Goal: Information Seeking & Learning: Learn about a topic

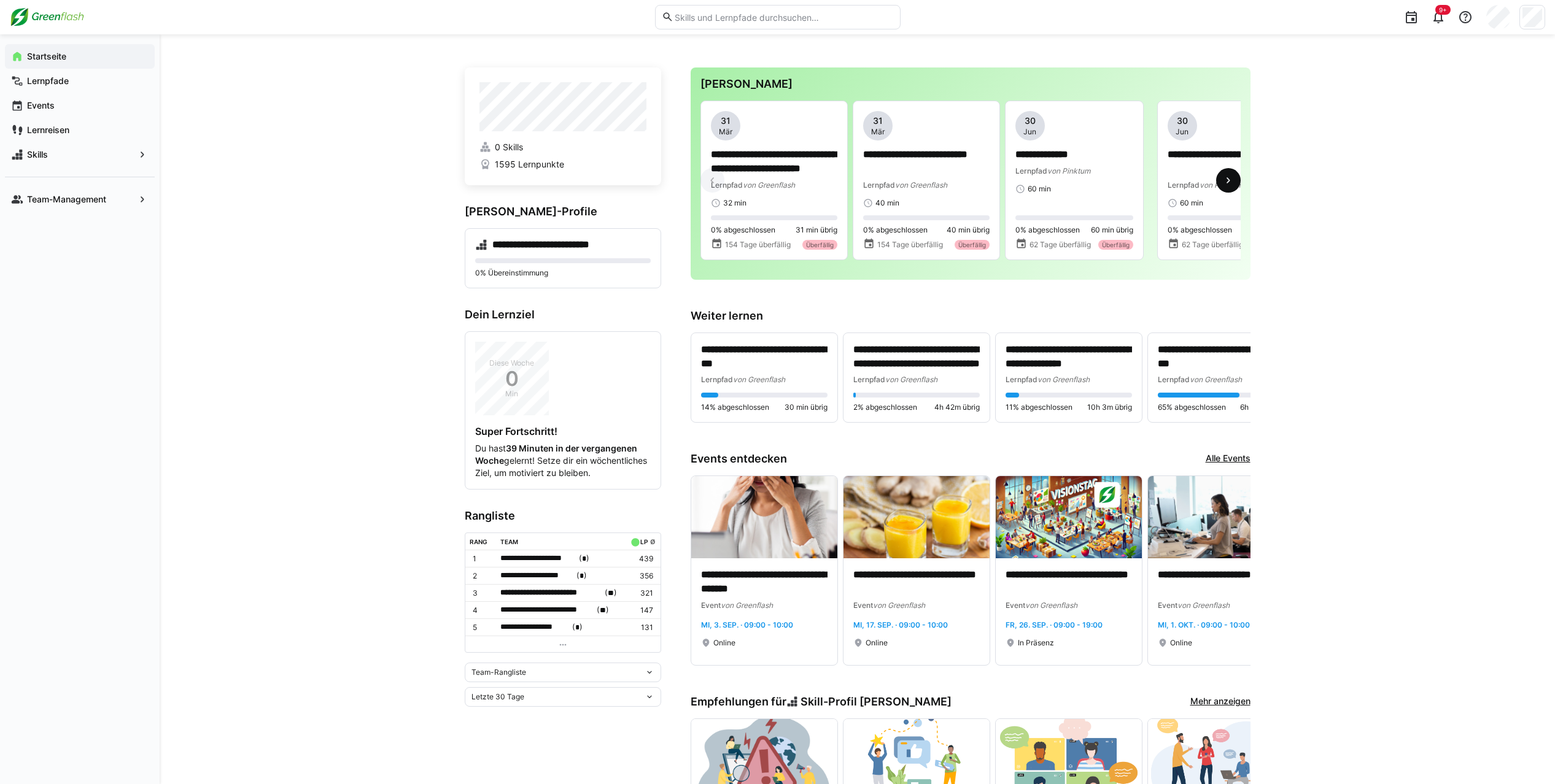
click at [902, 184] on eds-icon at bounding box center [1228, 180] width 13 height 13
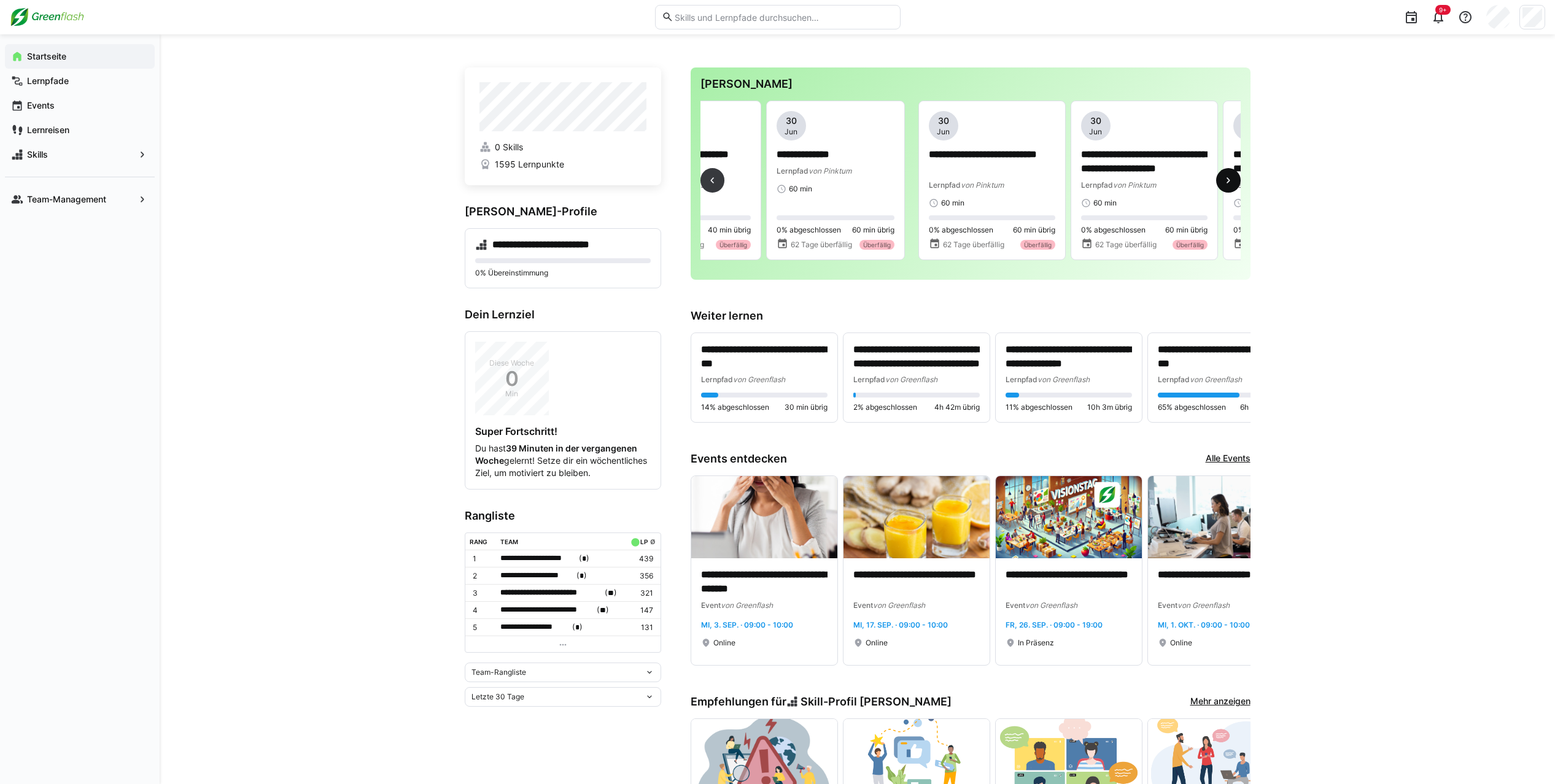
scroll to position [0, 457]
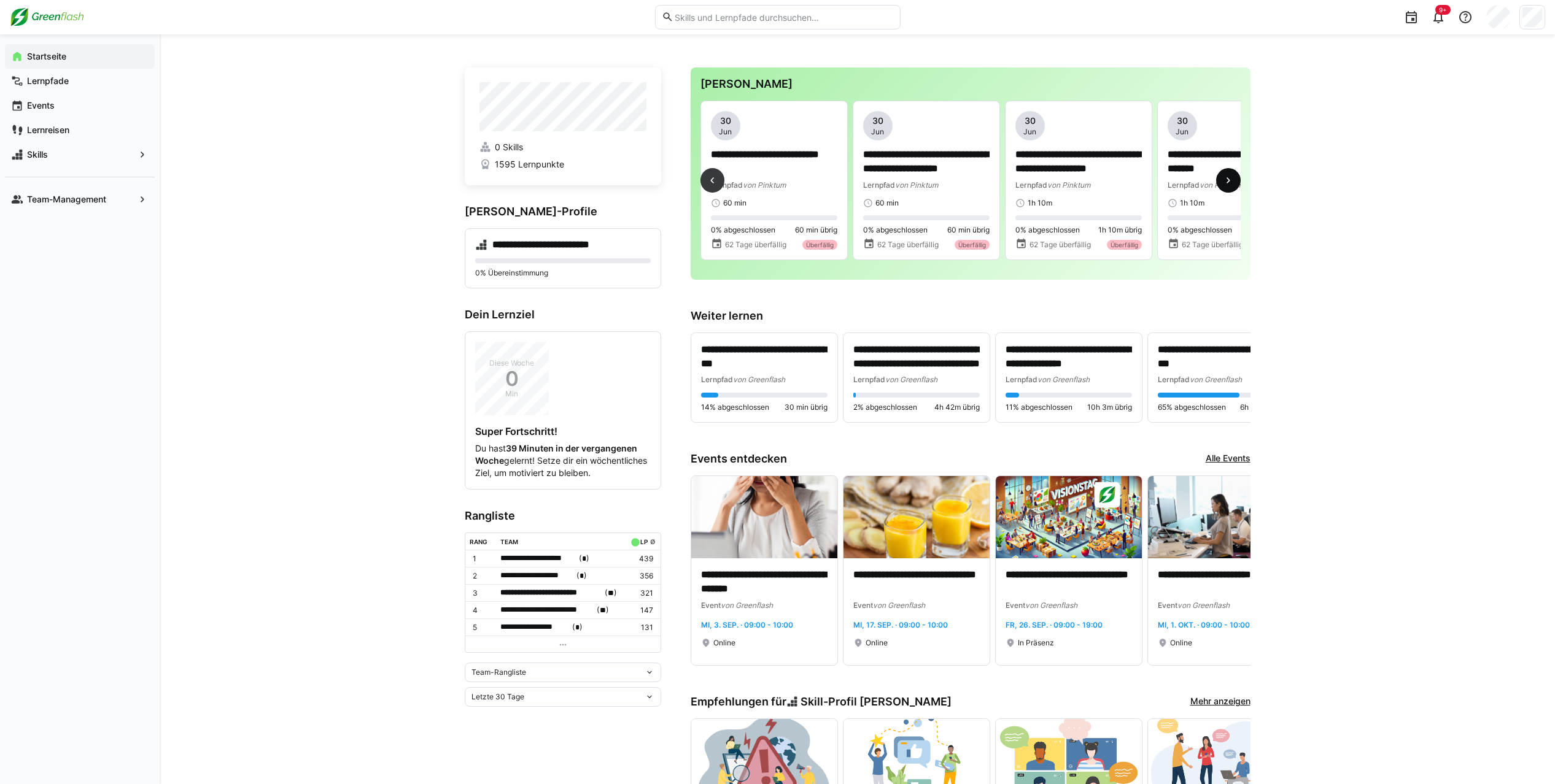
click at [902, 184] on eds-icon at bounding box center [1228, 180] width 13 height 13
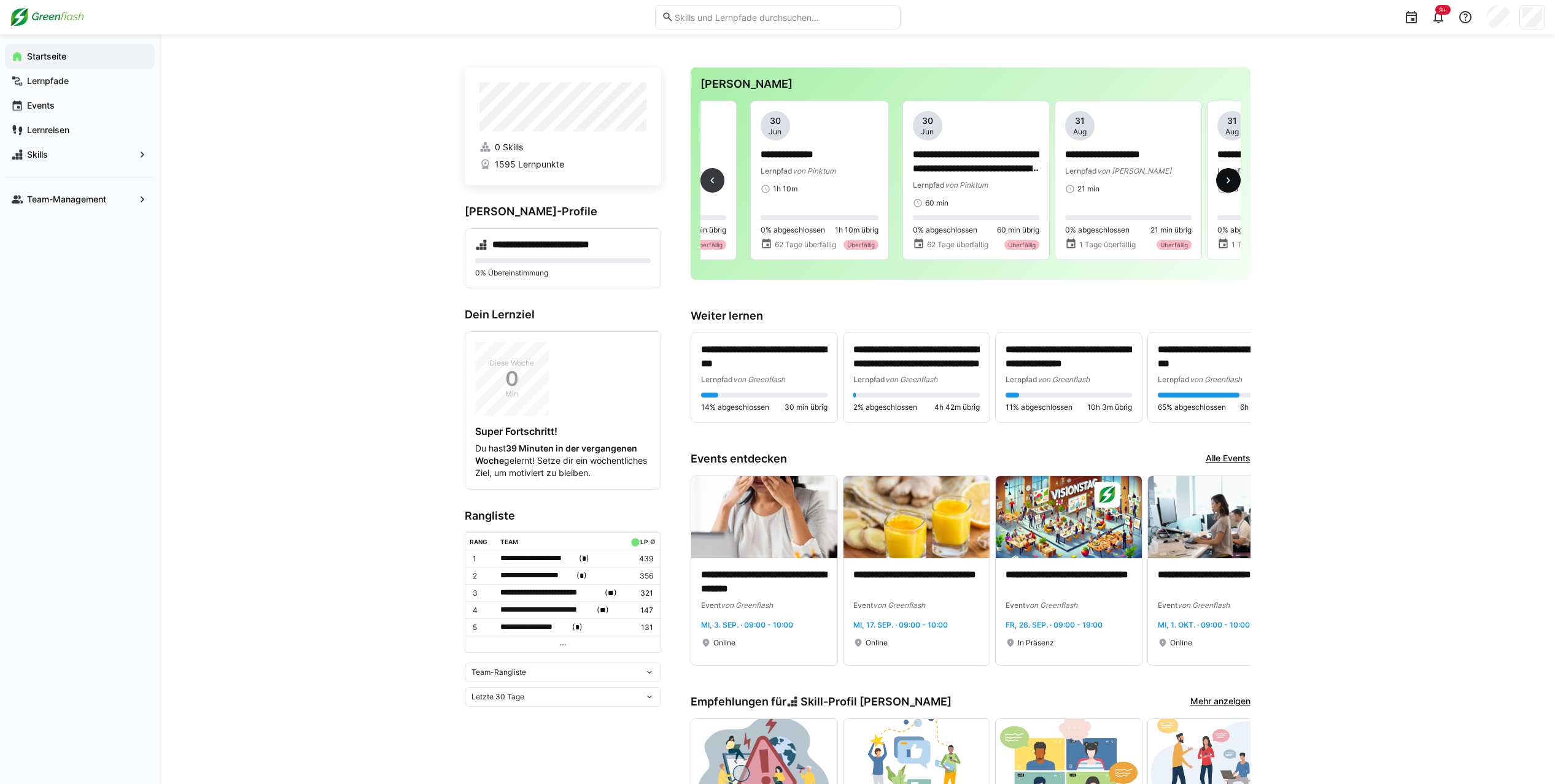
scroll to position [0, 1370]
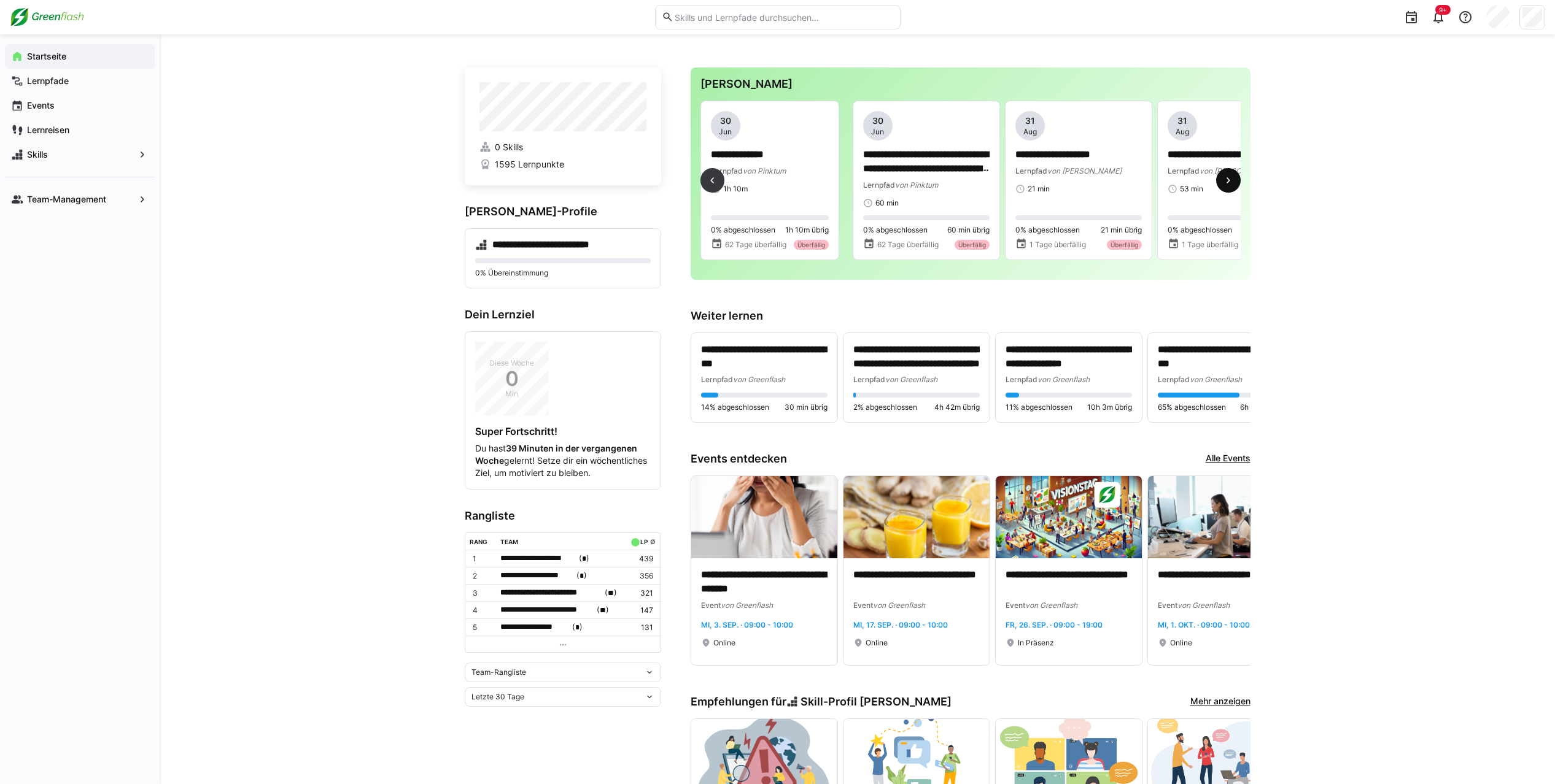
click at [902, 184] on eds-icon at bounding box center [1228, 180] width 13 height 13
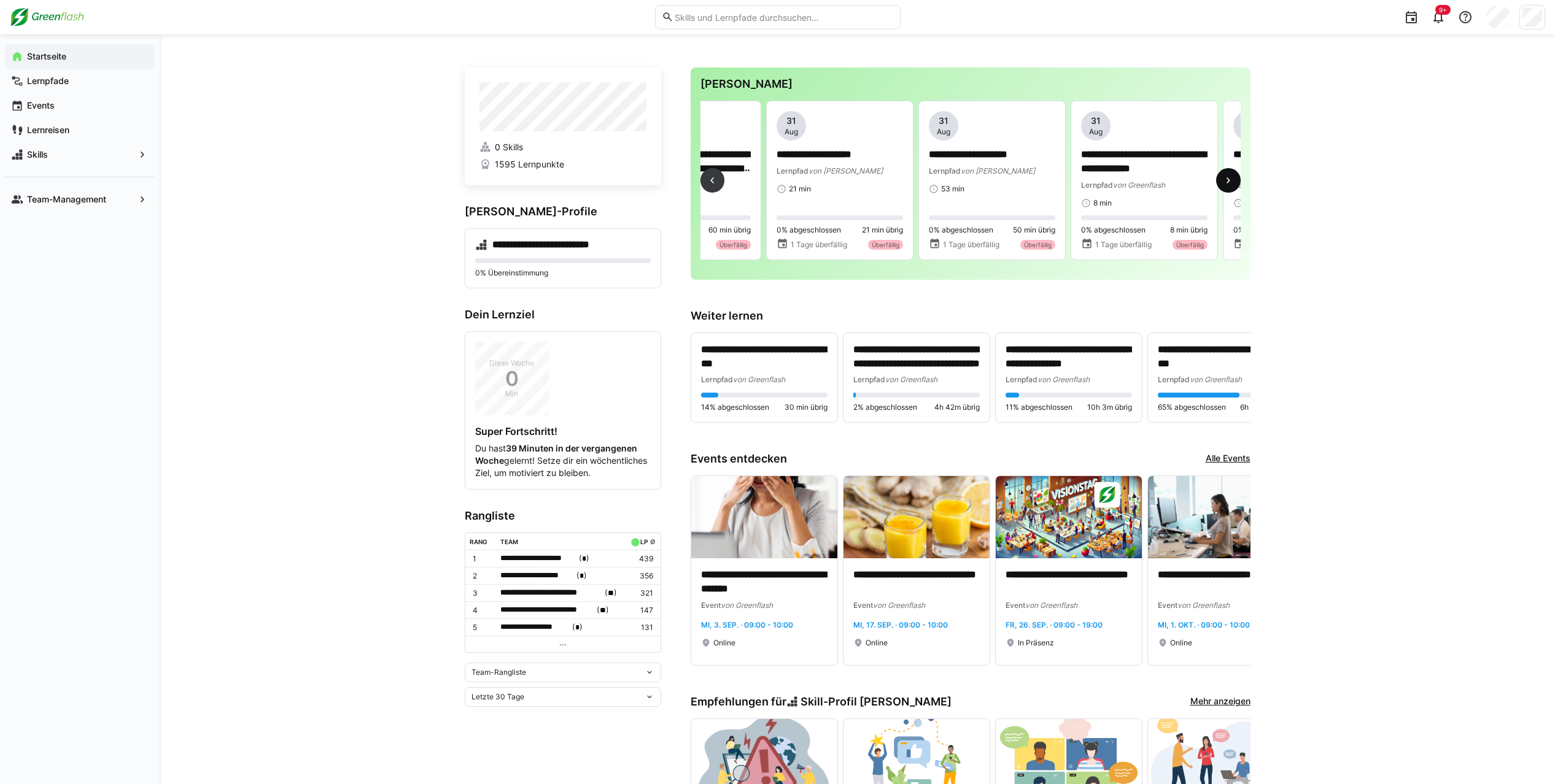
scroll to position [0, 1827]
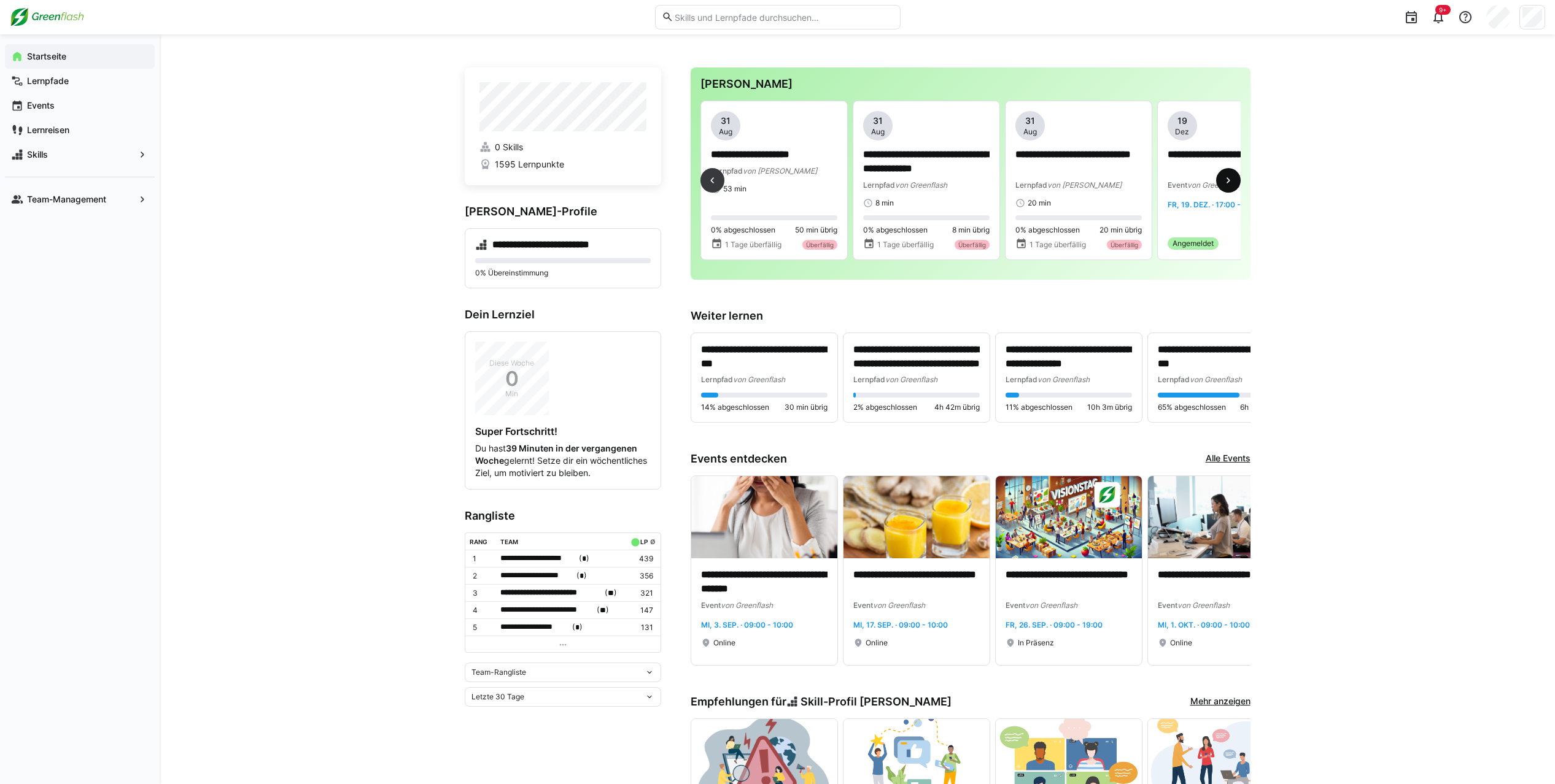
click at [902, 184] on eds-icon at bounding box center [1228, 180] width 13 height 13
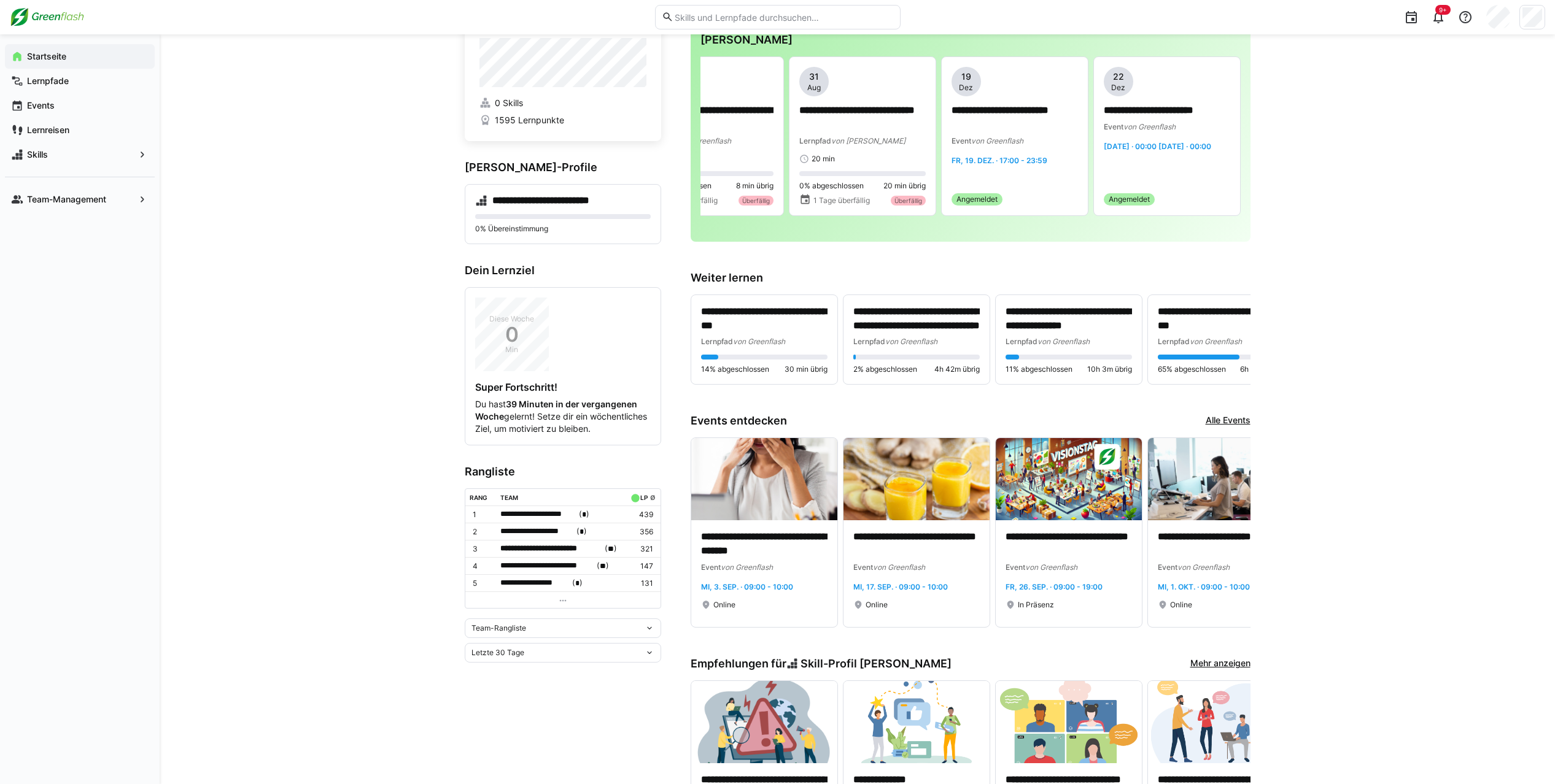
scroll to position [24, 0]
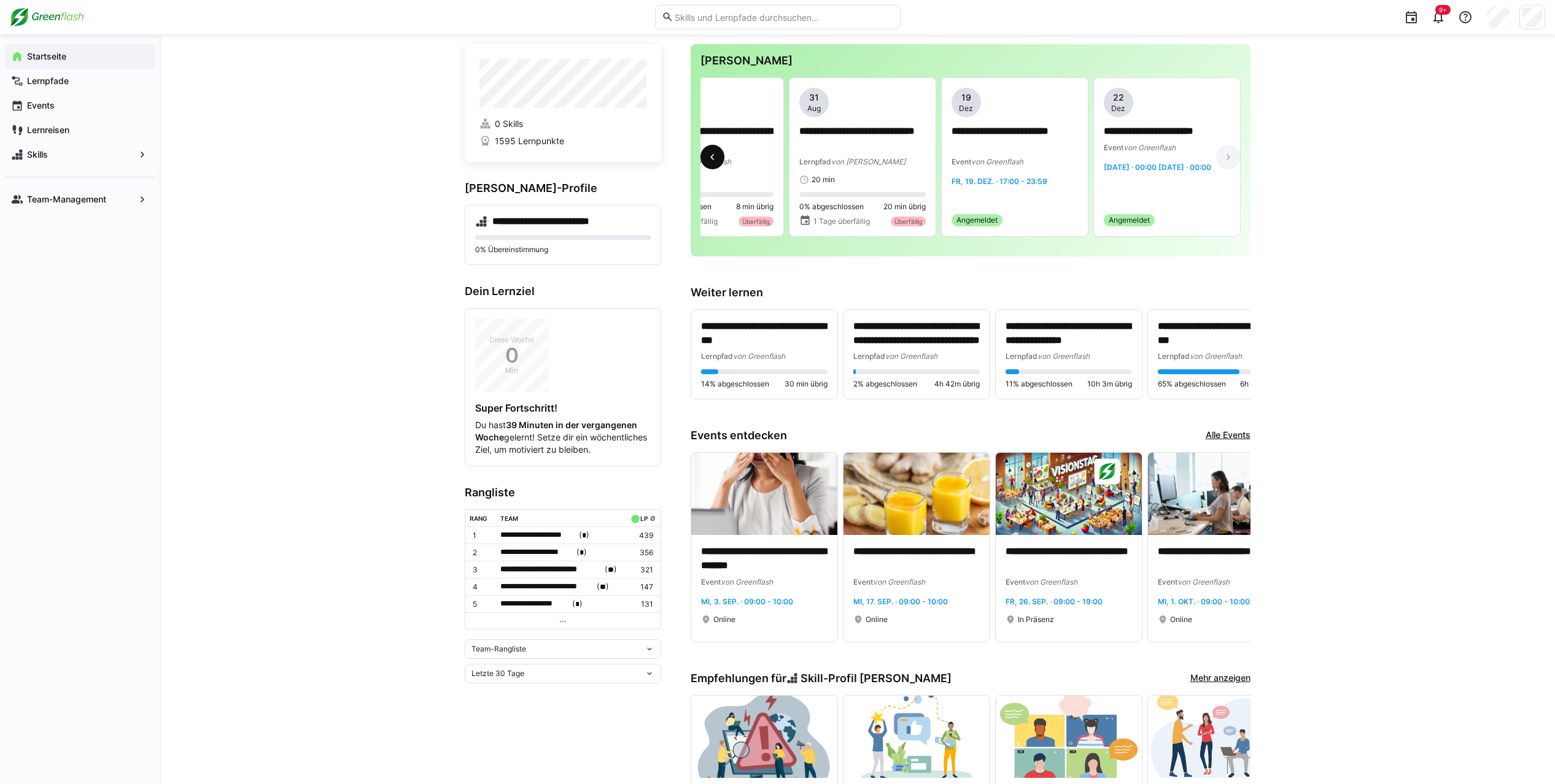
click at [715, 158] on eds-icon at bounding box center [712, 157] width 13 height 13
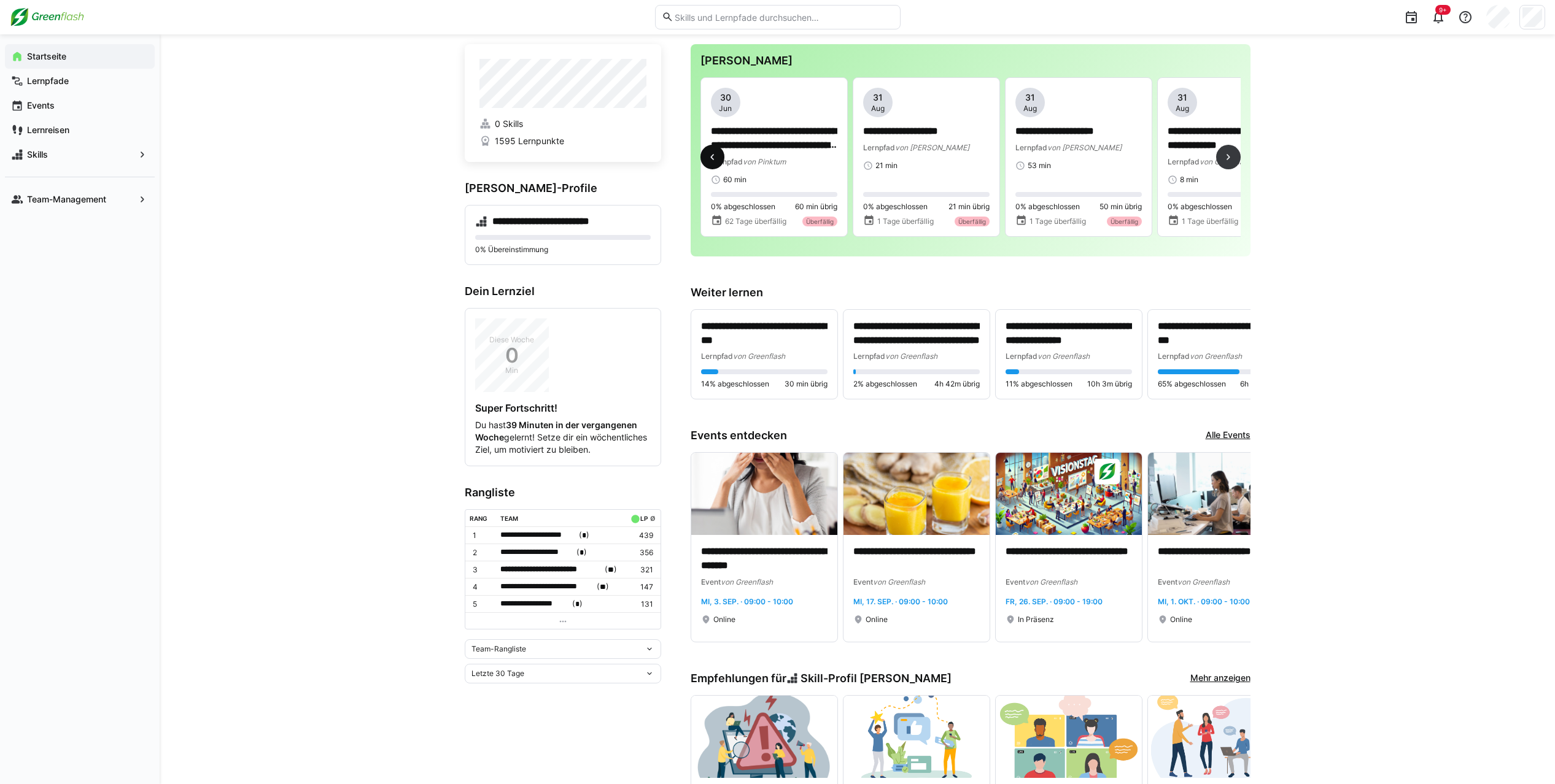
click at [715, 158] on eds-icon at bounding box center [712, 157] width 13 height 13
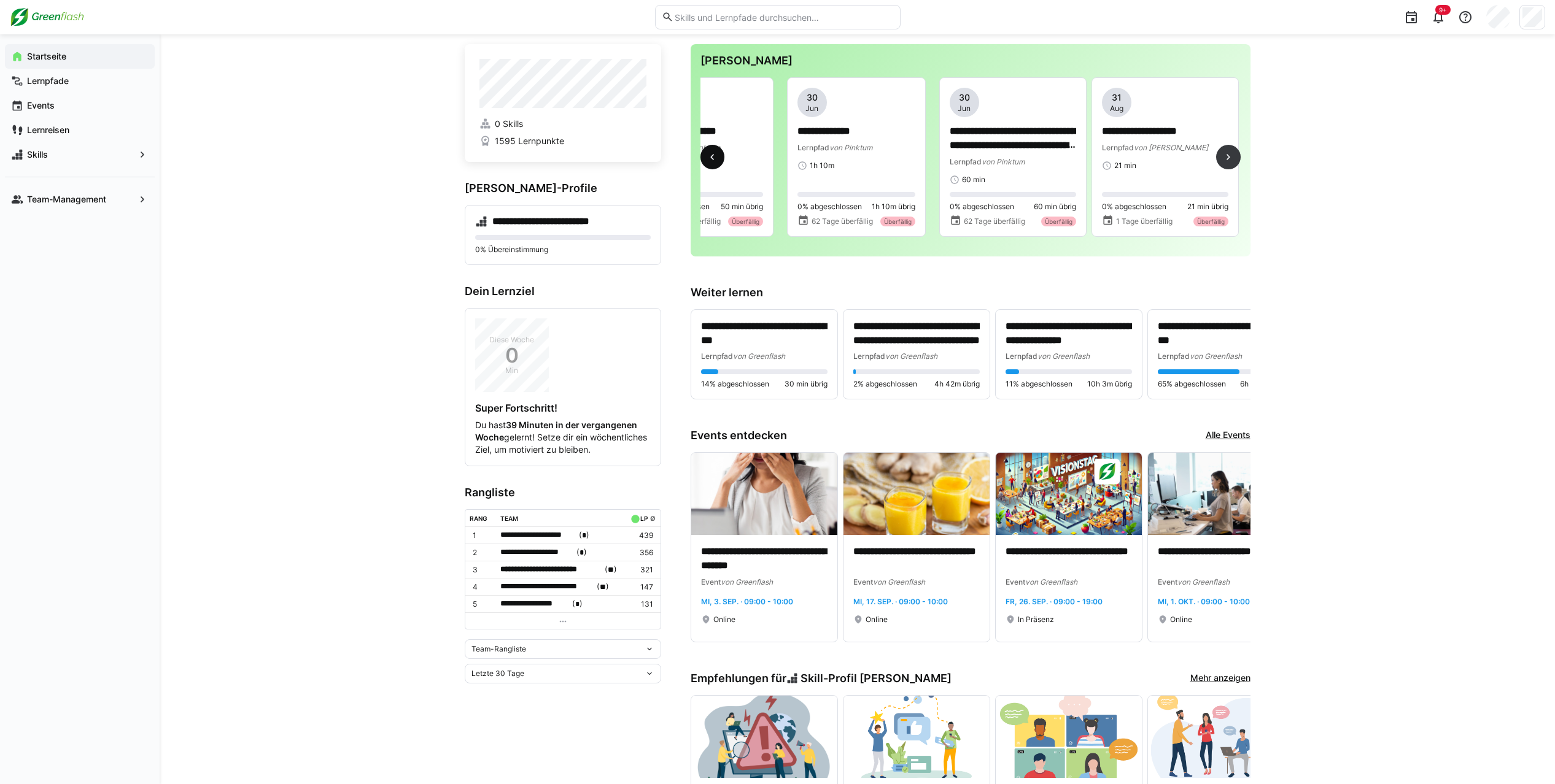
scroll to position [0, 1066]
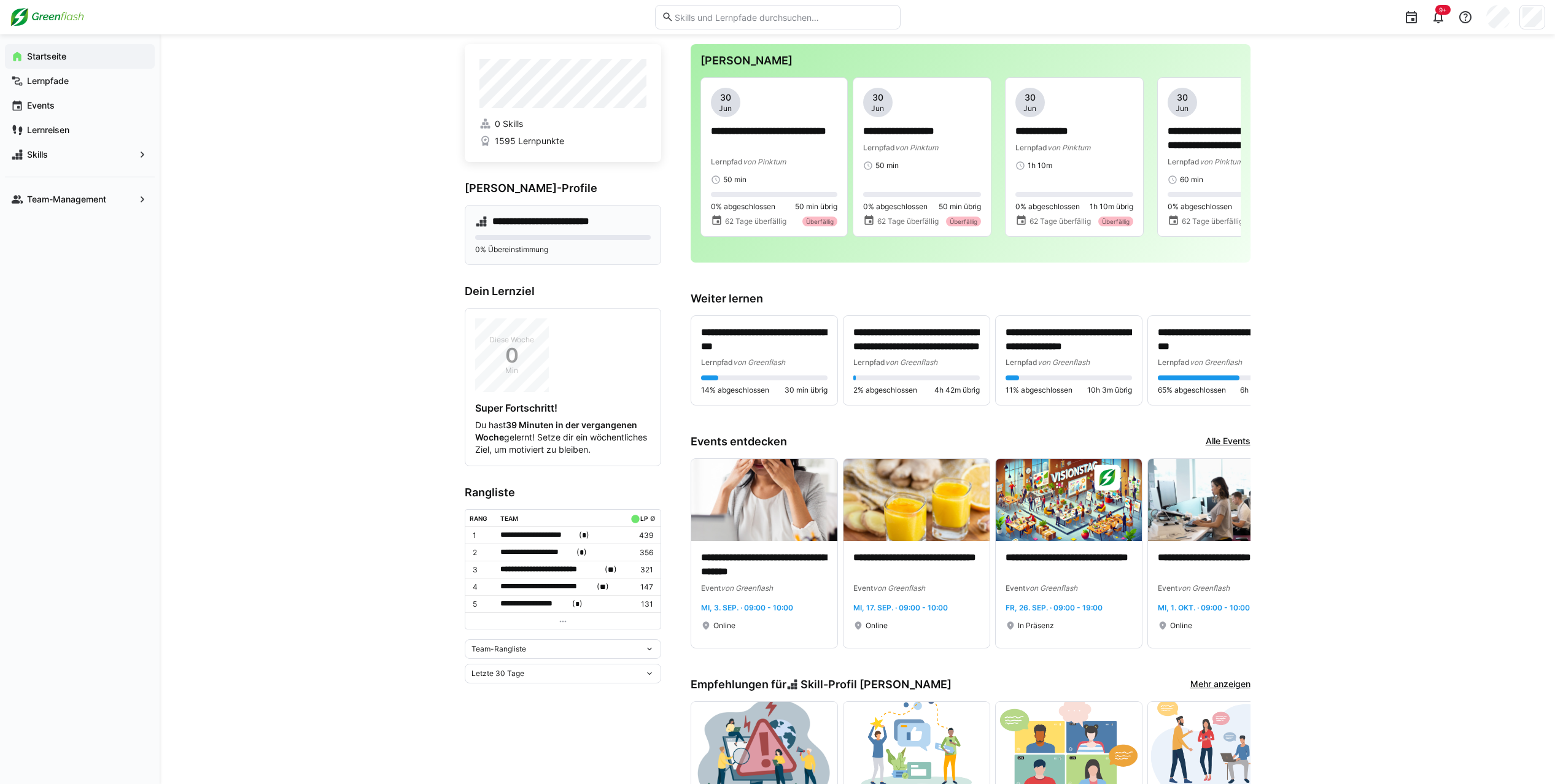
click at [534, 232] on div "**********" at bounding box center [562, 235] width 196 height 60
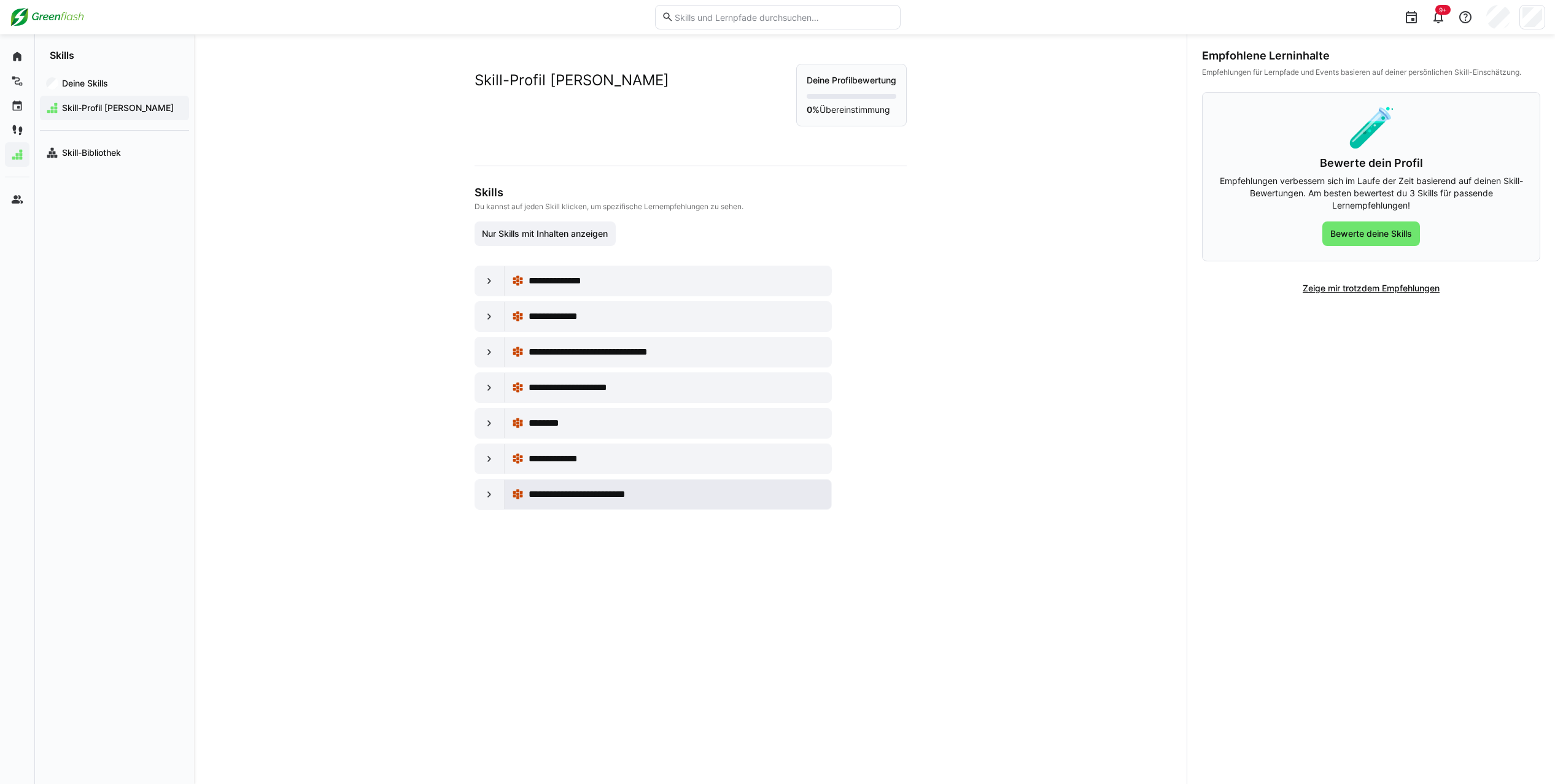
click at [578, 443] on div "**********" at bounding box center [668, 494] width 313 height 24
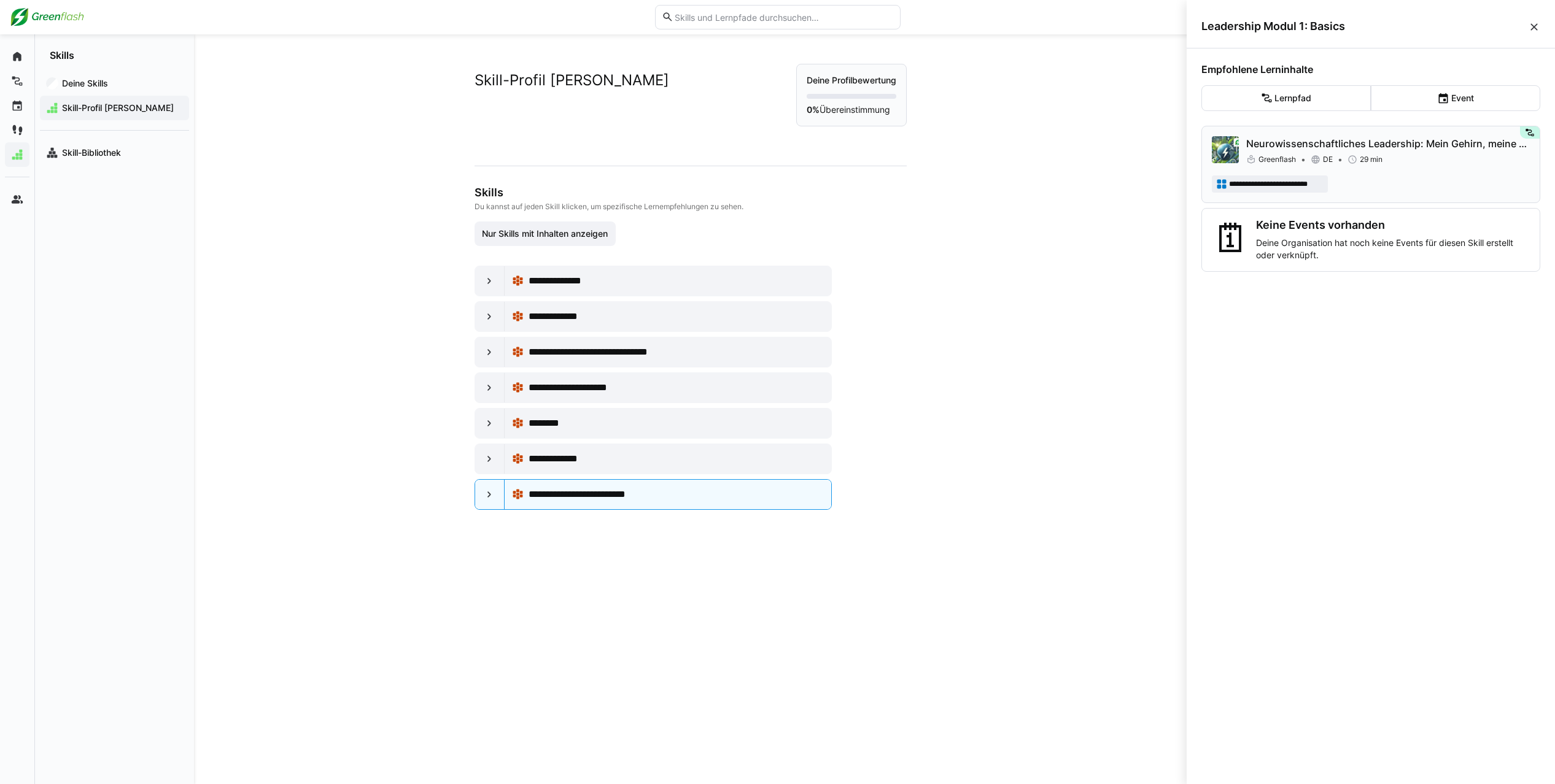
click at [902, 142] on p "Neurowissenschaftliches Leadership: Mein Gehirn, meine Steuerung" at bounding box center [1387, 143] width 283 height 15
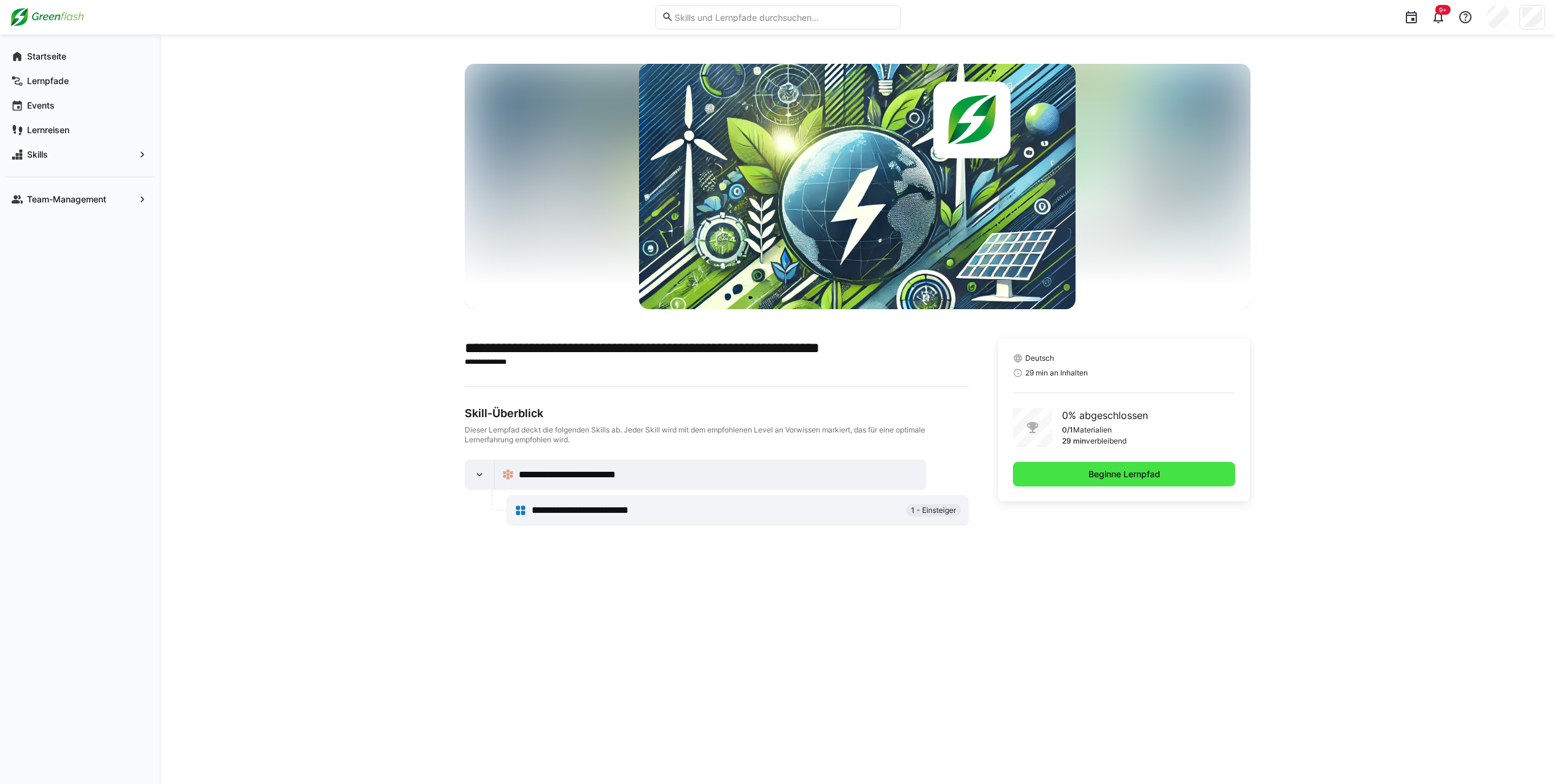
click at [902, 443] on span "Beginne Lernpfad" at bounding box center [1124, 474] width 76 height 13
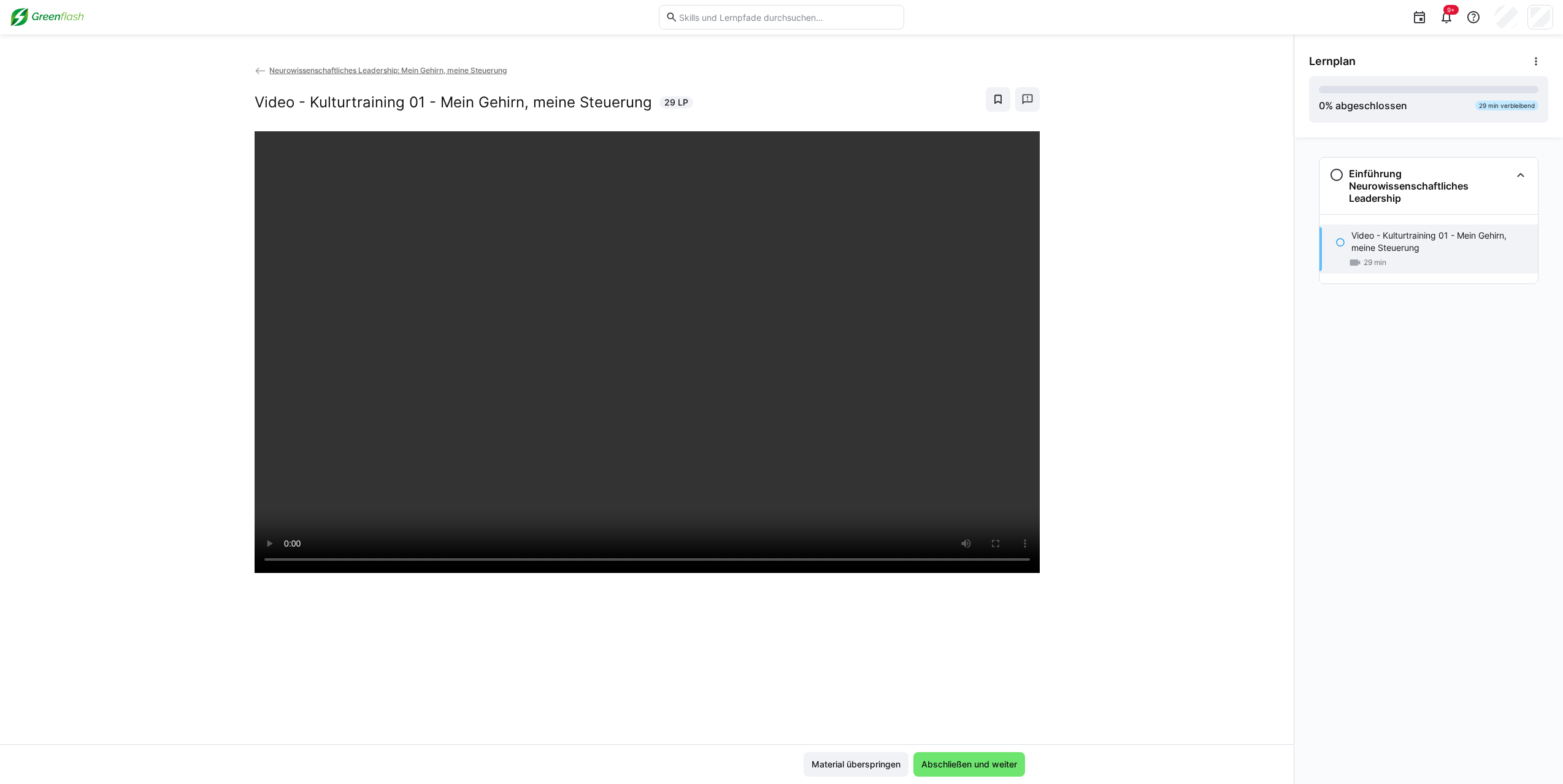
click at [901, 443] on div "Neurowissenschaftliches Leadership: Mein Gehirn, meine Steuerung Video - Kultur…" at bounding box center [647, 404] width 1294 height 680
